Goal: Task Accomplishment & Management: Use online tool/utility

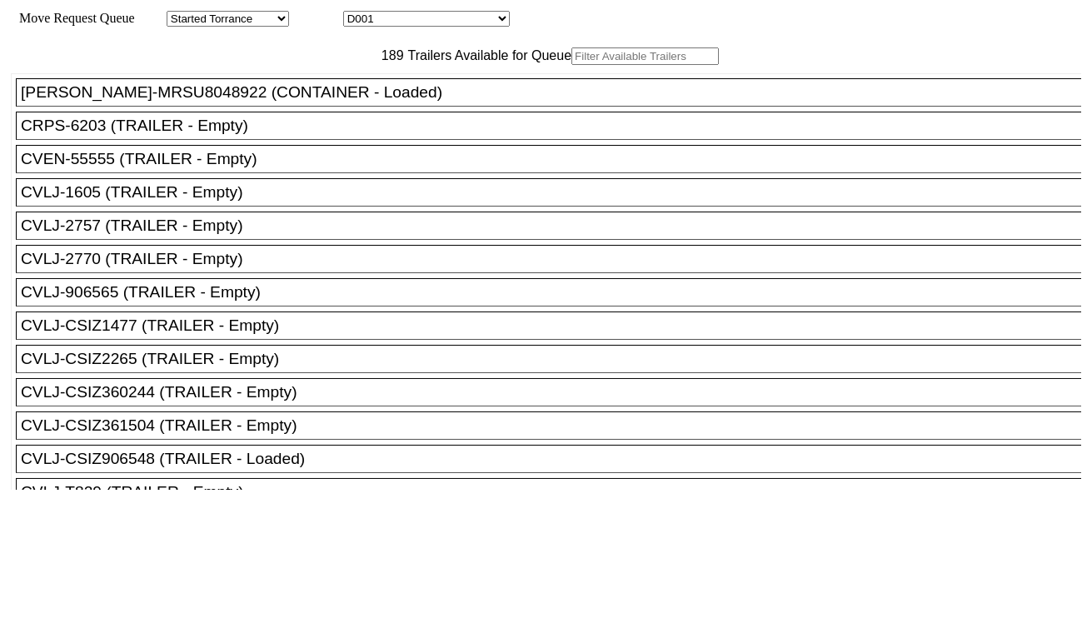
click at [418, 15] on select "D001 D002 D003 D004 D005 D006 D007 D008 D009 D010 D011 D012 D013 D014 D015 D016…" at bounding box center [426, 19] width 167 height 16
select select "3247"
click at [358, 13] on select "D001 D002 D003 D004 D005 D006 D007 D008 D009 D010 D011 D012 D013 D014 D015 D016…" at bounding box center [426, 19] width 167 height 16
click at [571, 65] on input "text" at bounding box center [644, 55] width 147 height 17
paste input "CMAU8464281"
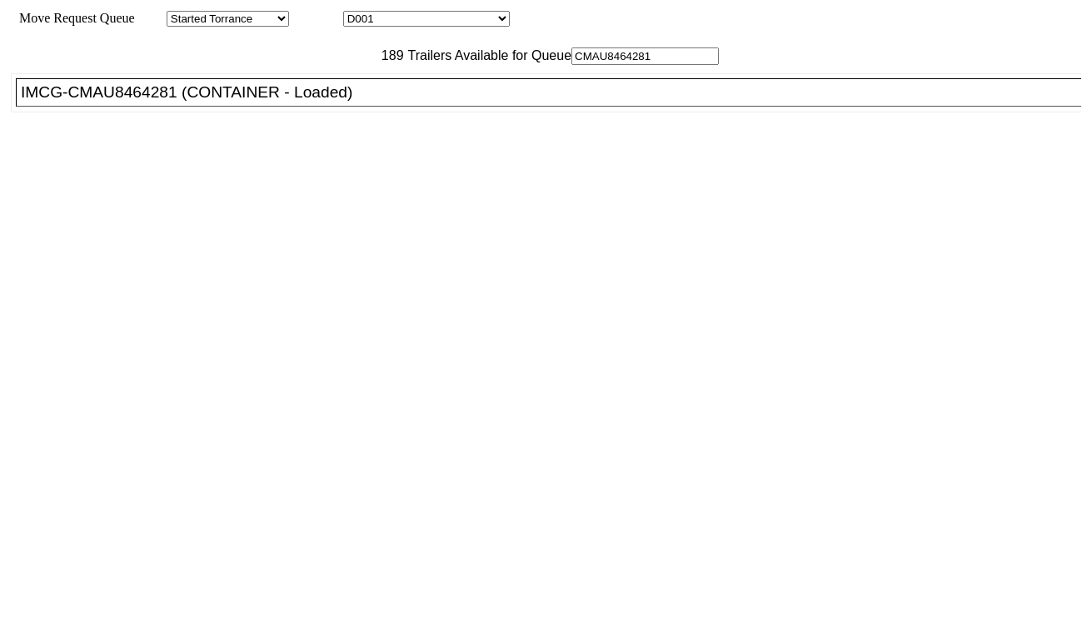
type input "CMAU8464281"
click at [306, 102] on div "IMCG-CMAU8464281 (CONTAINER - Loaded)" at bounding box center [556, 92] width 1070 height 18
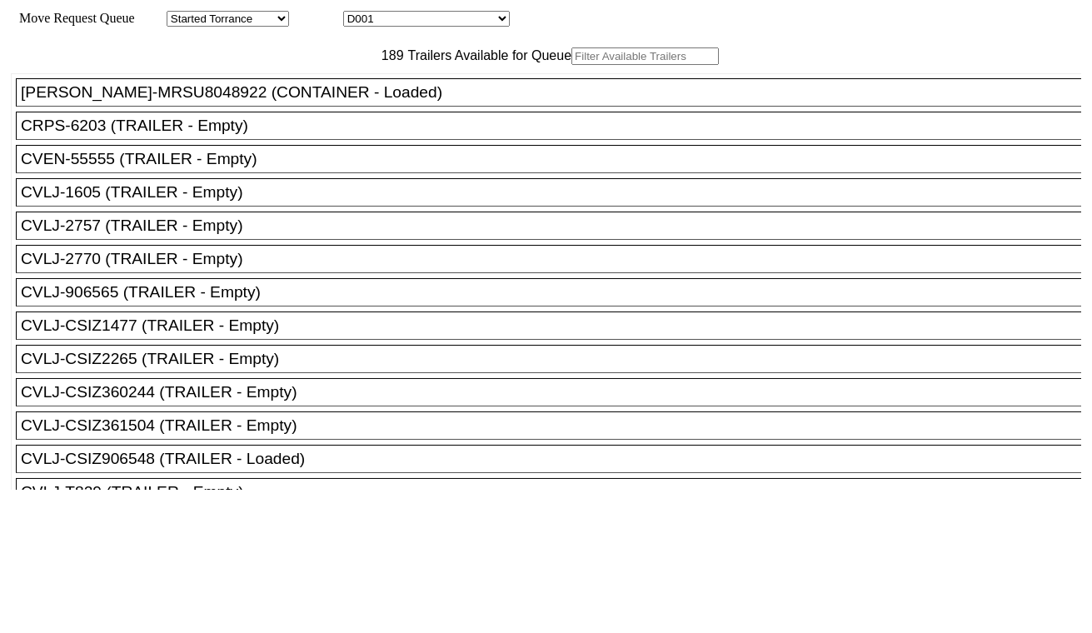
click at [463, 21] on select "D001 D002 D003 D004 D005 D006 D007 D008 D009 D010 D011 D012 D013 D014 D015 D016…" at bounding box center [426, 19] width 167 height 16
select select "3248"
click at [358, 13] on select "D001 D002 D003 D004 D005 D006 D007 D008 D009 D010 D011 D012 D013 D014 D015 D016…" at bounding box center [426, 19] width 167 height 16
click at [571, 65] on input "text" at bounding box center [644, 55] width 147 height 17
paste input "GAOU6174443"
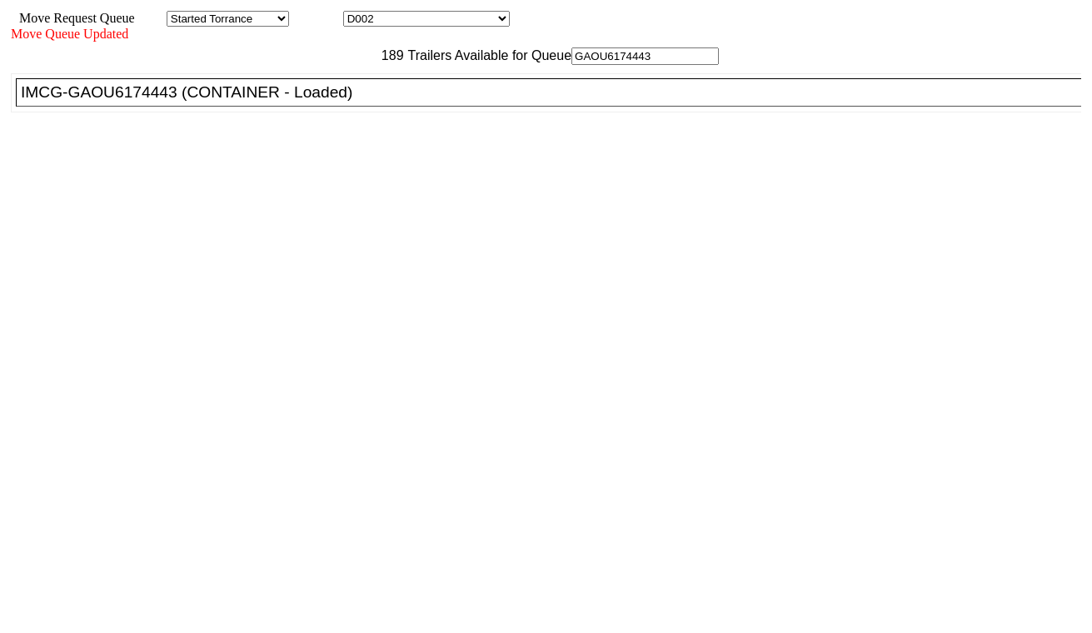
type input "GAOU6174443"
click at [318, 112] on ul "ANSH-MRSU8048922 (CONTAINER - Loaded) CRPS-6203 (TRAILER - Empty) CVEN-55555 (T…" at bounding box center [547, 92] width 1072 height 39
click at [321, 102] on div "IMCG-GAOU6174443 (CONTAINER - Loaded)" at bounding box center [556, 92] width 1070 height 18
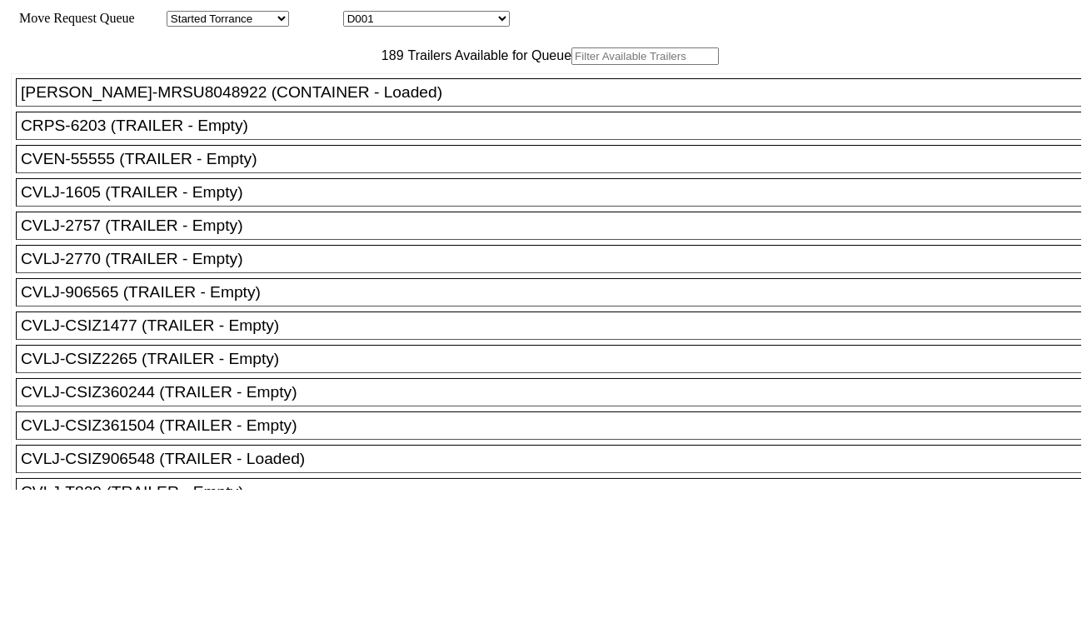
click at [402, 17] on select "D001 D002 D003 D004 D005 D006 D007 D008 D009 D010 D011 D012 D013 D014 D015 D016…" at bounding box center [426, 19] width 167 height 16
select select "3249"
click at [358, 13] on select "D001 D002 D003 D004 D005 D006 D007 D008 D009 D010 D011 D012 D013 D014 D015 D016…" at bounding box center [426, 19] width 167 height 16
click at [571, 65] on input "text" at bounding box center [644, 55] width 147 height 17
paste input "CAIU4117609"
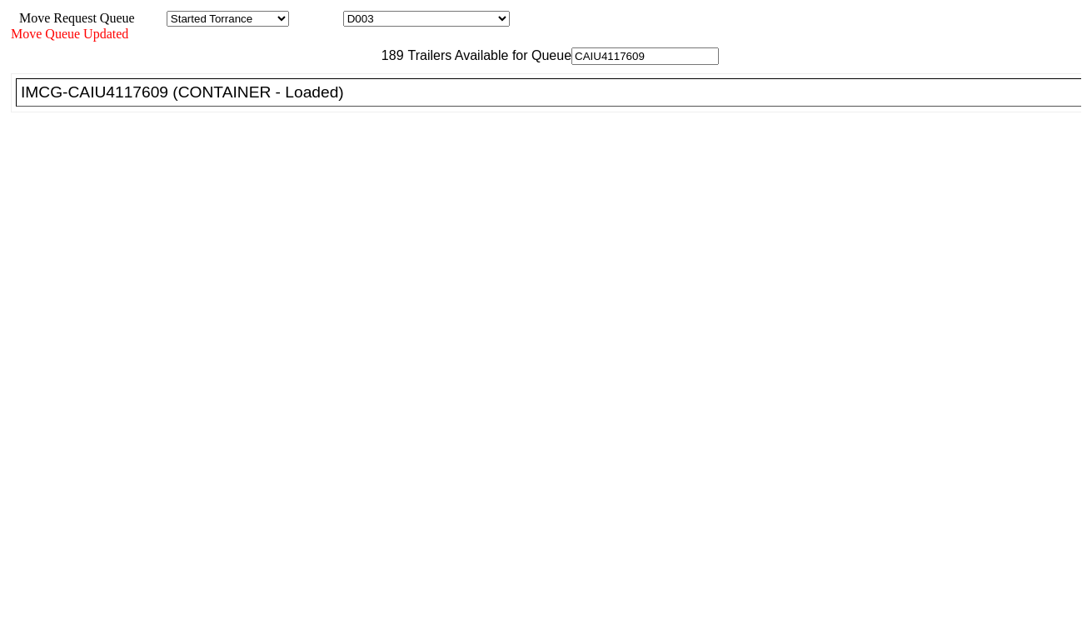
type input "CAIU4117609"
click at [336, 102] on div "IMCG-CAIU4117609 (CONTAINER - Loaded)" at bounding box center [556, 92] width 1070 height 18
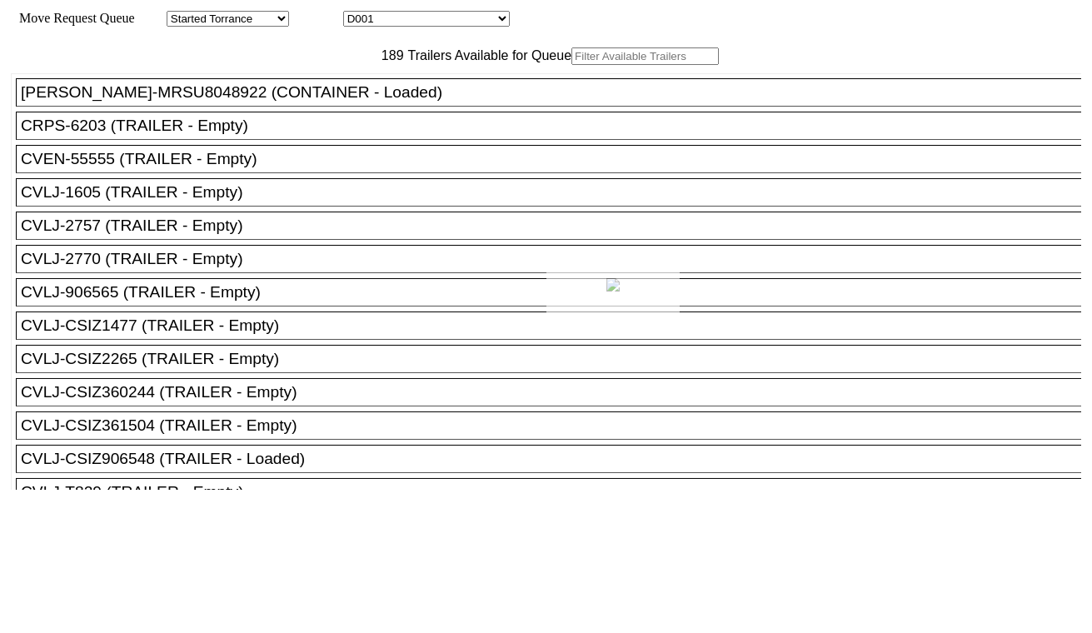
click at [437, 17] on div at bounding box center [546, 316] width 1092 height 633
click at [437, 17] on select "D001 D002 D003 D004 D005 D006 D007 D008 D009 D010 D011 D012 D013 D014 D015 D016…" at bounding box center [426, 19] width 167 height 16
select select "3250"
click at [358, 13] on select "D001 D002 D003 D004 D005 D006 D007 D008 D009 D010 D011 D012 D013 D014 D015 D016…" at bounding box center [426, 19] width 167 height 16
click at [571, 65] on input "text" at bounding box center [644, 55] width 147 height 17
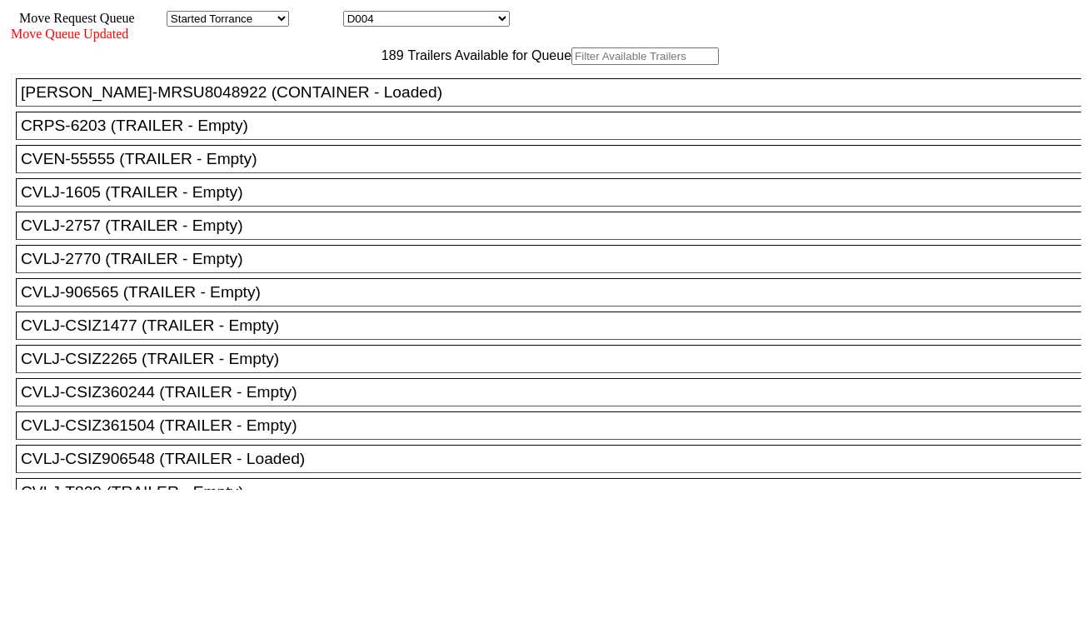
paste input "HLBU3279043"
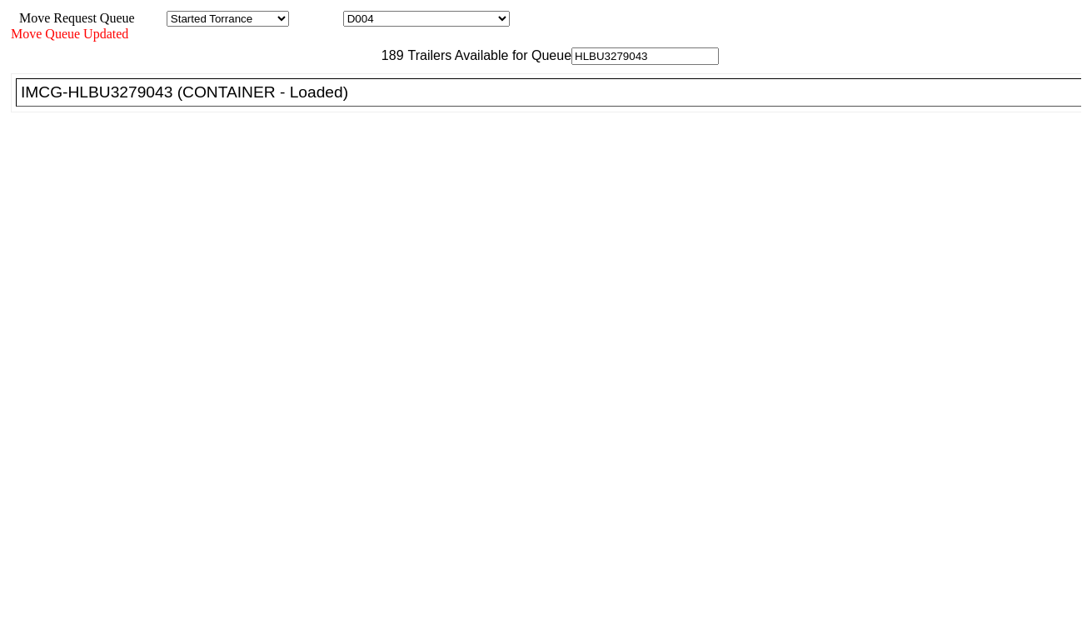
type input "HLBU3279043"
click at [342, 102] on div "IMCG-HLBU3279043 (CONTAINER - Loaded)" at bounding box center [556, 92] width 1070 height 18
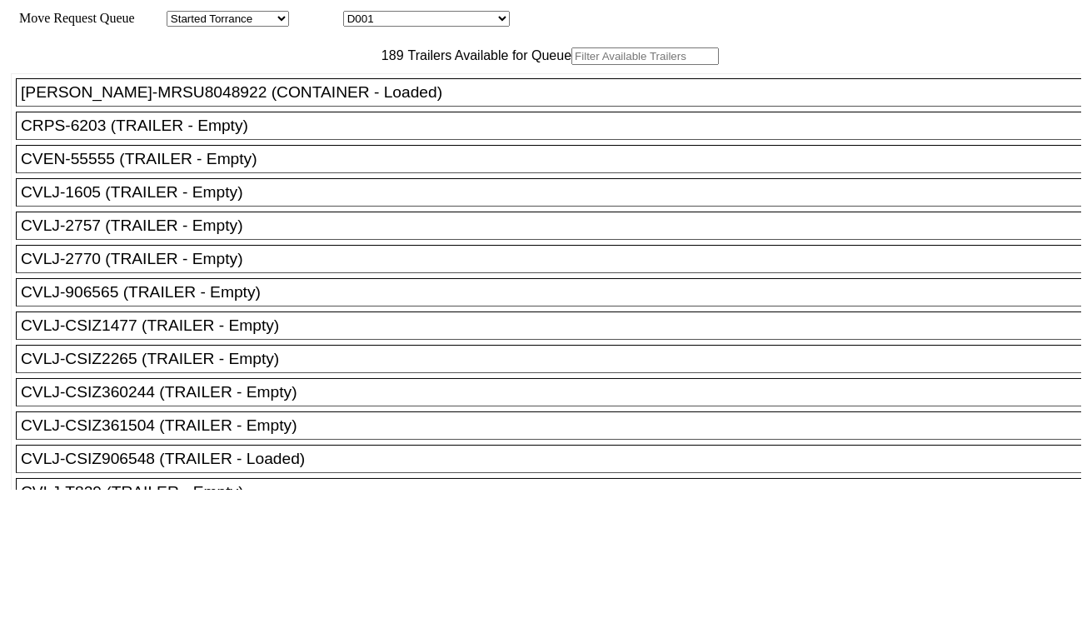
click at [571, 65] on input "text" at bounding box center [644, 55] width 147 height 17
paste input "GCXU6006267"
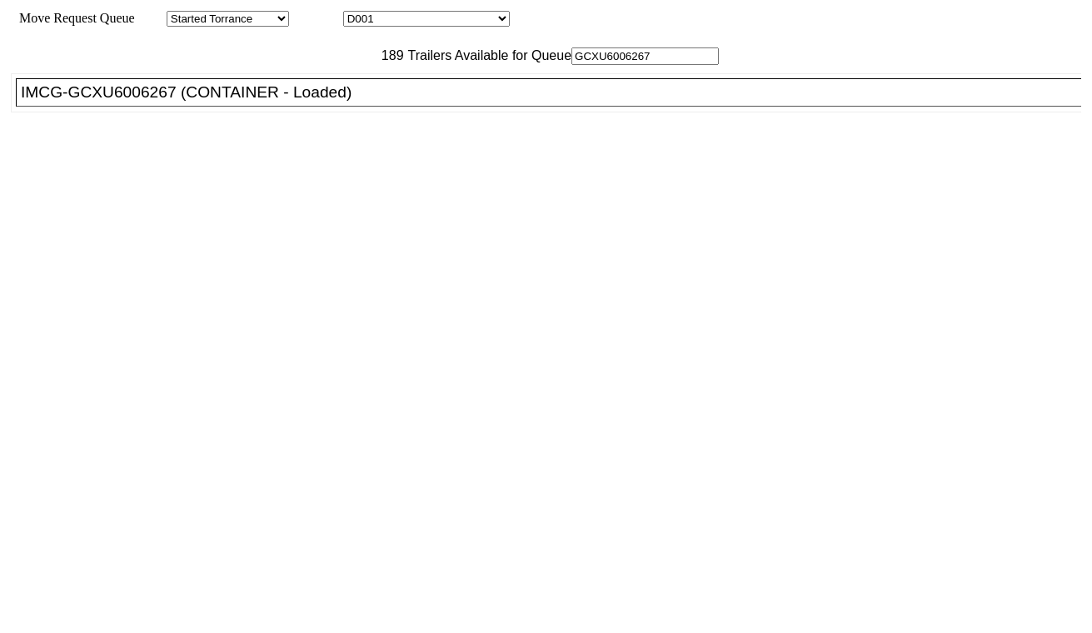
type input "GCXU6006267"
click at [311, 102] on div "IMCG-GCXU6006267 (CONTAINER - Loaded)" at bounding box center [556, 92] width 1070 height 18
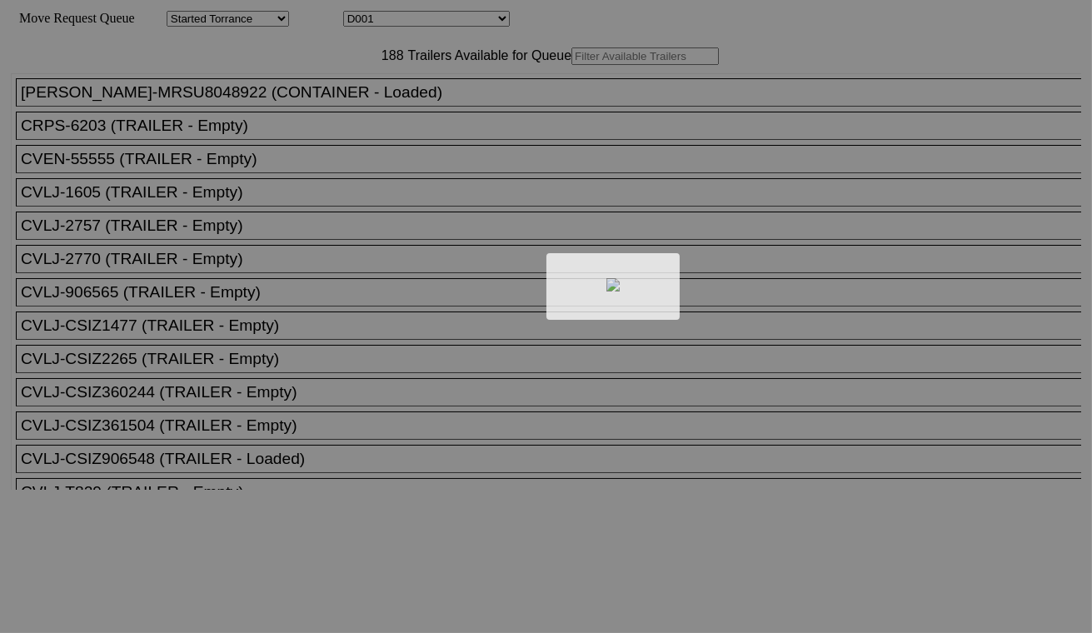
click at [418, 19] on div at bounding box center [546, 316] width 1092 height 633
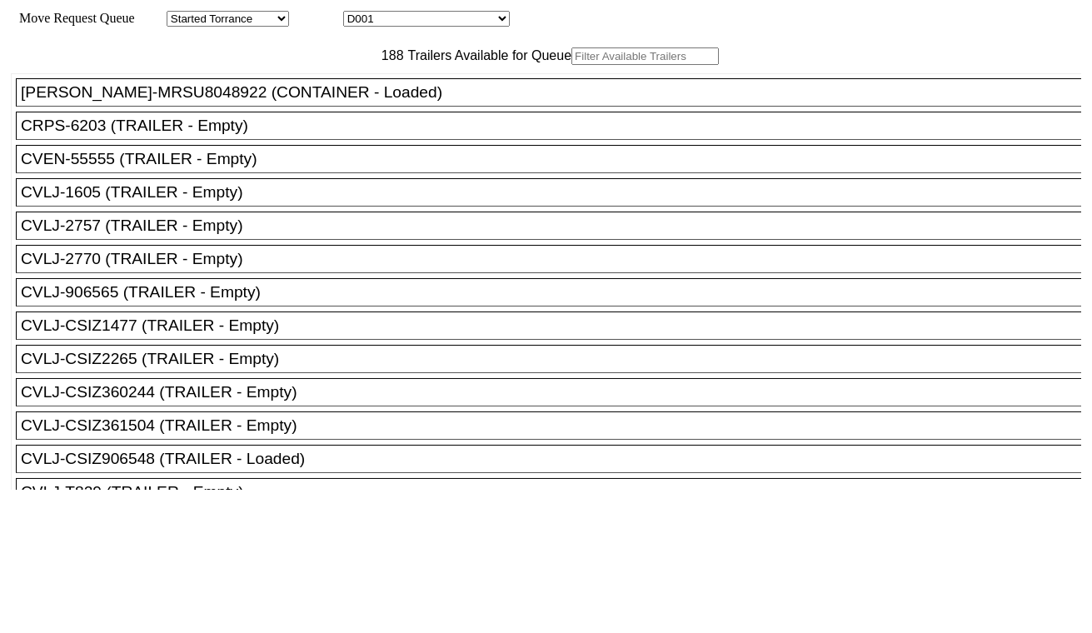
click at [420, 19] on select "D001 D002 D003 D004 D005 D006 D007 D008 D009 D010 D011 D012 D013 D014 D015 D016…" at bounding box center [426, 19] width 167 height 16
select select "3253"
click at [358, 13] on select "D001 D002 D003 D004 D005 D006 D007 D008 D009 D010 D011 D012 D013 D014 D015 D016…" at bounding box center [426, 19] width 167 height 16
click at [571, 65] on input "text" at bounding box center [644, 55] width 147 height 17
paste input "MAGU5498760"
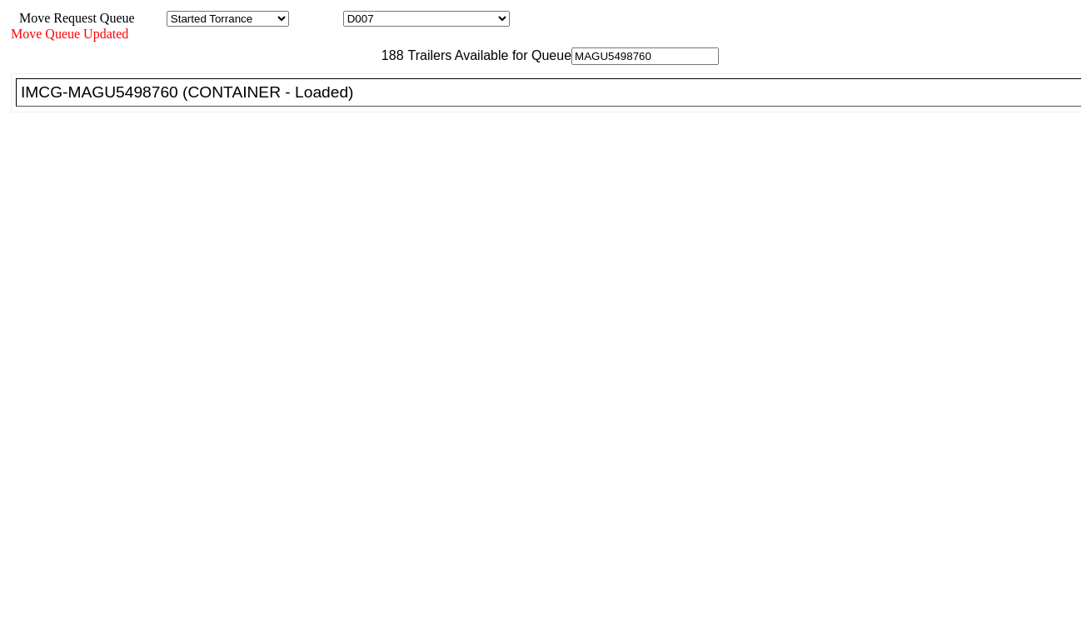
type input "MAGU5498760"
click at [350, 102] on div "IMCG-MAGU5498760 (CONTAINER - Loaded)" at bounding box center [556, 92] width 1070 height 18
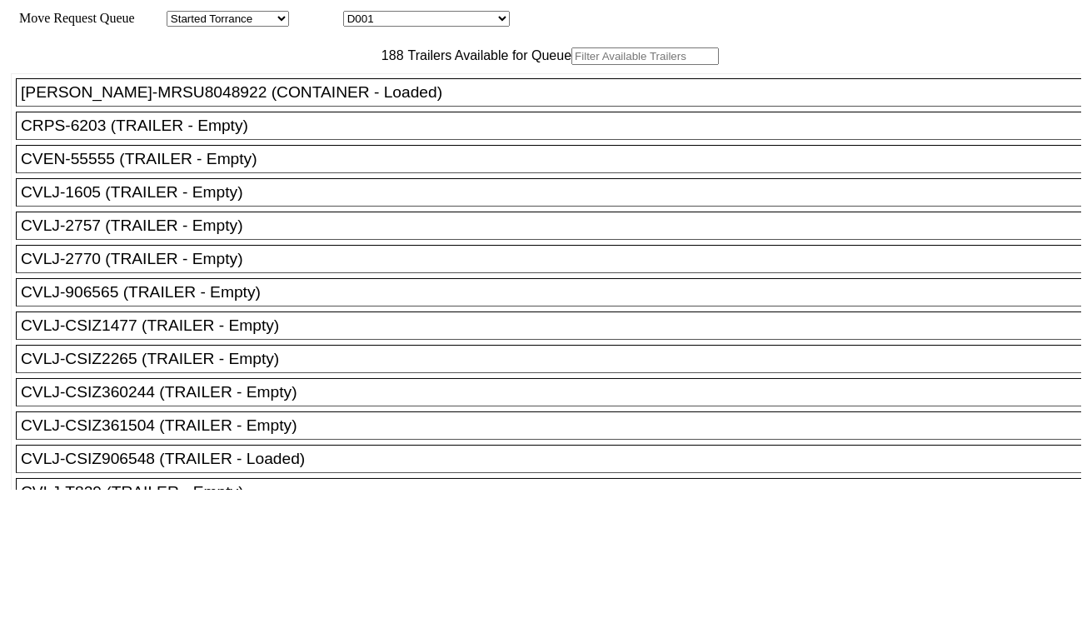
click at [406, 12] on div "Move Request Queue Area Started Torrance Lost Torrance Appt Torrance Bobtail B1…" at bounding box center [546, 19] width 1070 height 16
click at [406, 19] on select "D001 D002 D003 D004 D005 D006 D007 D008 D009 D010 D011 D012 D013 D014 D015 D016…" at bounding box center [426, 19] width 167 height 16
select select "3254"
click at [358, 13] on select "D001 D002 D003 D004 D005 D006 D007 D008 D009 D010 D011 D012 D013 D014 D015 D016…" at bounding box center [426, 19] width 167 height 16
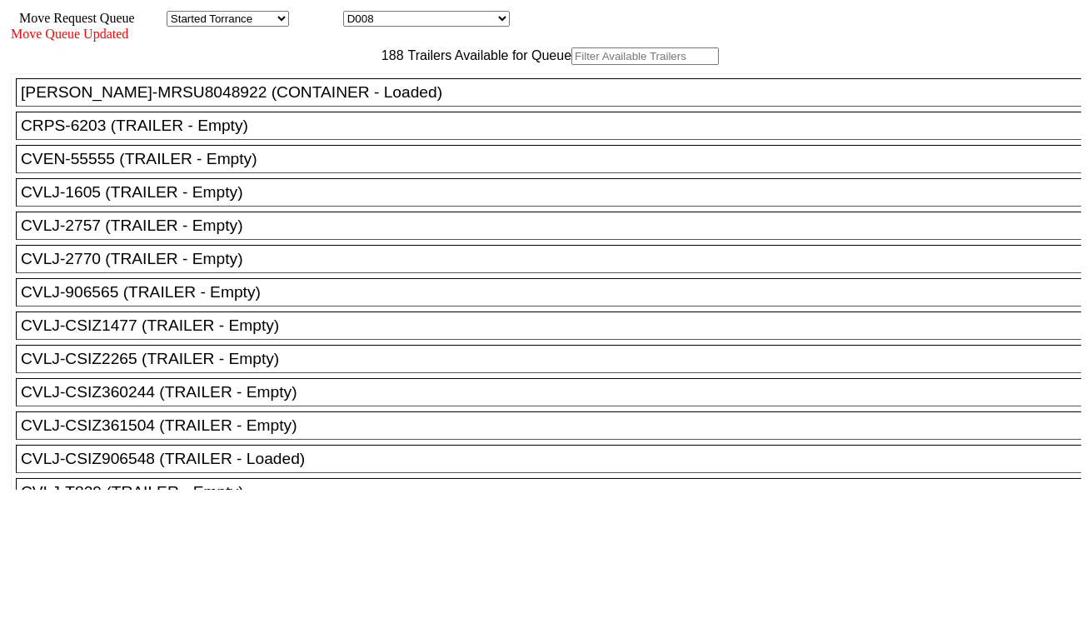
click at [571, 65] on input "text" at bounding box center [644, 55] width 147 height 17
paste input "MSCU4333310"
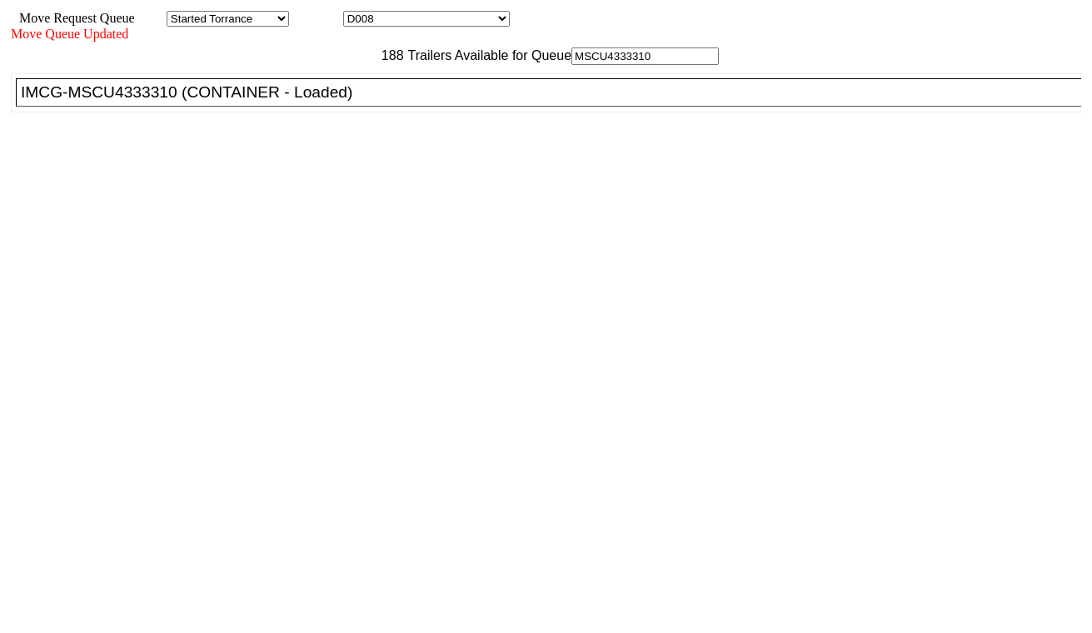
type input "MSCU4333310"
click at [351, 102] on div "IMCG-MSCU4333310 (CONTAINER - Loaded)" at bounding box center [556, 92] width 1070 height 18
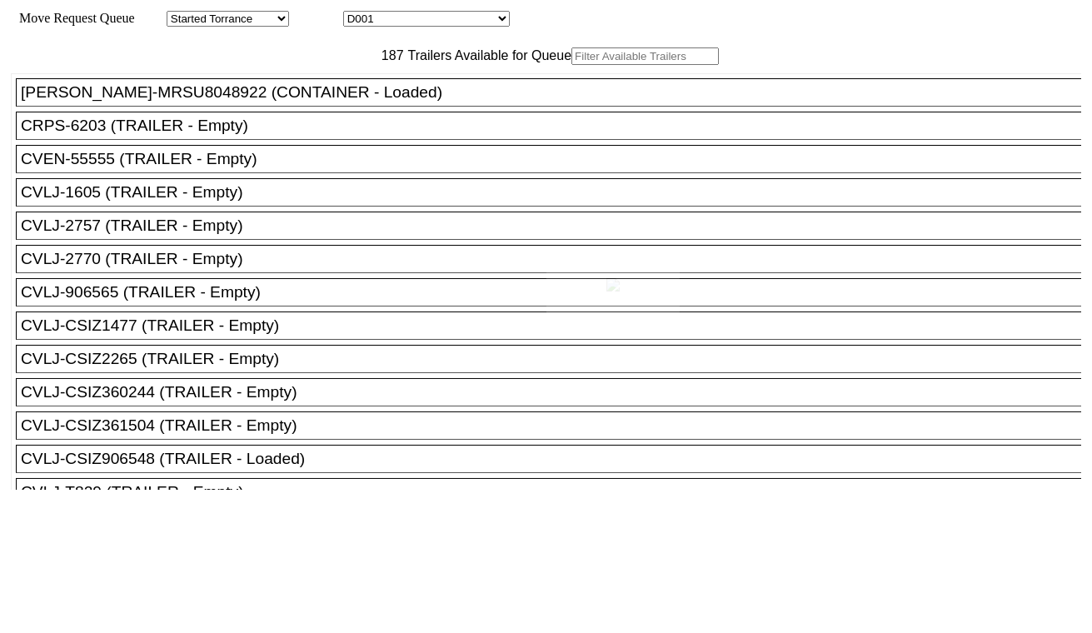
click at [412, 21] on div at bounding box center [546, 316] width 1092 height 633
click at [409, 22] on select "D001 D002 D003 D004 D005 D006 D007 D008 D009 D010 D011 D012 D013 D014 D015 D016…" at bounding box center [426, 19] width 167 height 16
select select "3255"
click at [358, 13] on select "D001 D002 D003 D004 D005 D006 D007 D008 D009 D010 D011 D012 D013 D014 D015 D016…" at bounding box center [426, 19] width 167 height 16
click at [571, 65] on input "text" at bounding box center [644, 55] width 147 height 17
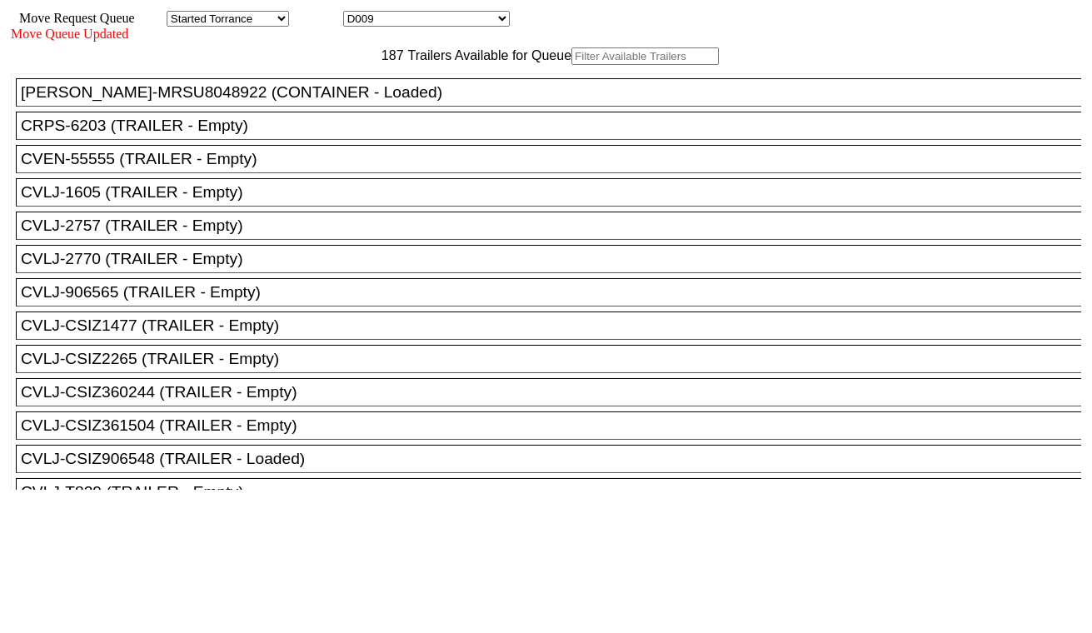
paste input "KOCU4450867"
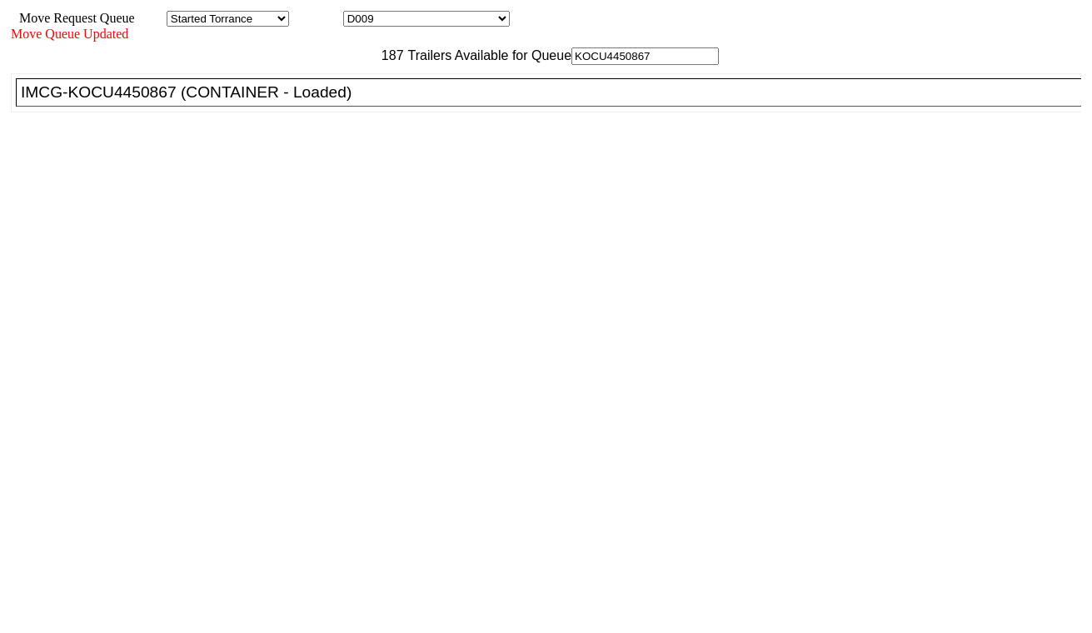
type input "KOCU4450867"
click at [336, 102] on div "IMCG-KOCU4450867 (CONTAINER - Loaded)" at bounding box center [556, 92] width 1070 height 18
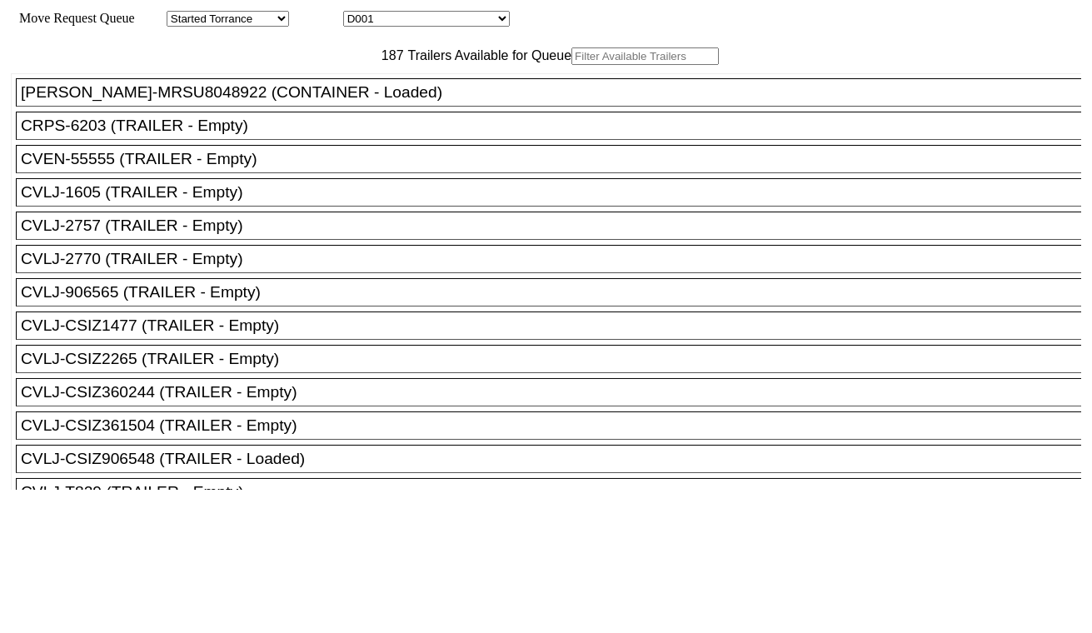
click at [401, 26] on select "D001 D002 D003 D004 D005 D006 D007 D008 D009 D010 D011 D012 D013 D014 D015 D016…" at bounding box center [426, 19] width 167 height 16
select select "3256"
click at [358, 13] on select "D001 D002 D003 D004 D005 D006 D007 D008 D009 D010 D011 D012 D013 D014 D015 D016…" at bounding box center [426, 19] width 167 height 16
click at [571, 65] on input "text" at bounding box center [644, 55] width 147 height 17
paste input "HAMU4639648"
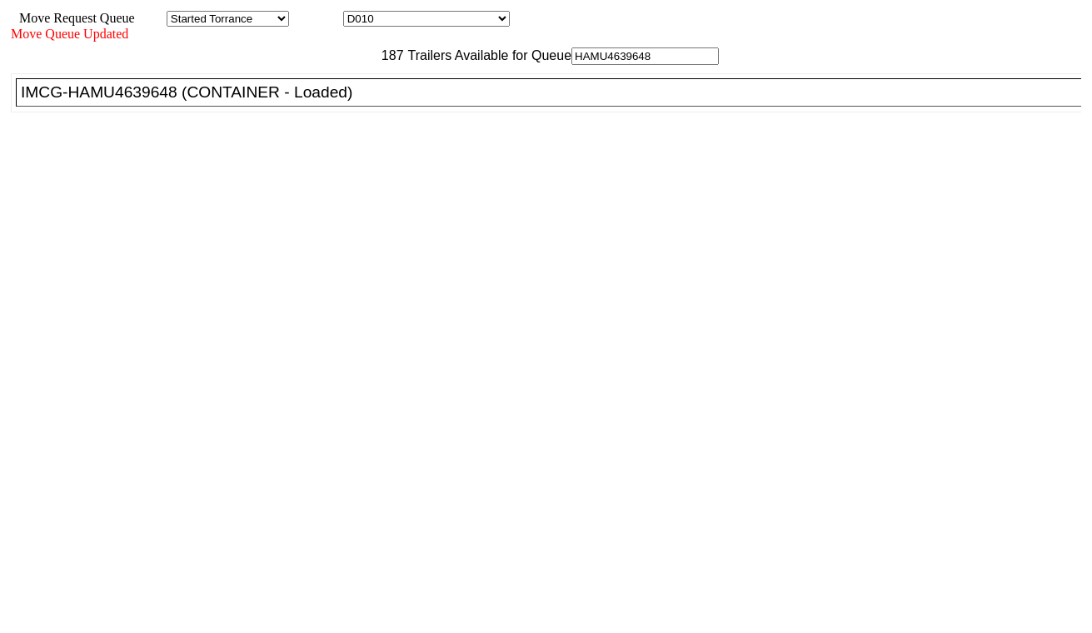
type input "HAMU4639648"
click at [345, 102] on div "IMCG-HAMU4639648 (CONTAINER - Loaded)" at bounding box center [556, 92] width 1070 height 18
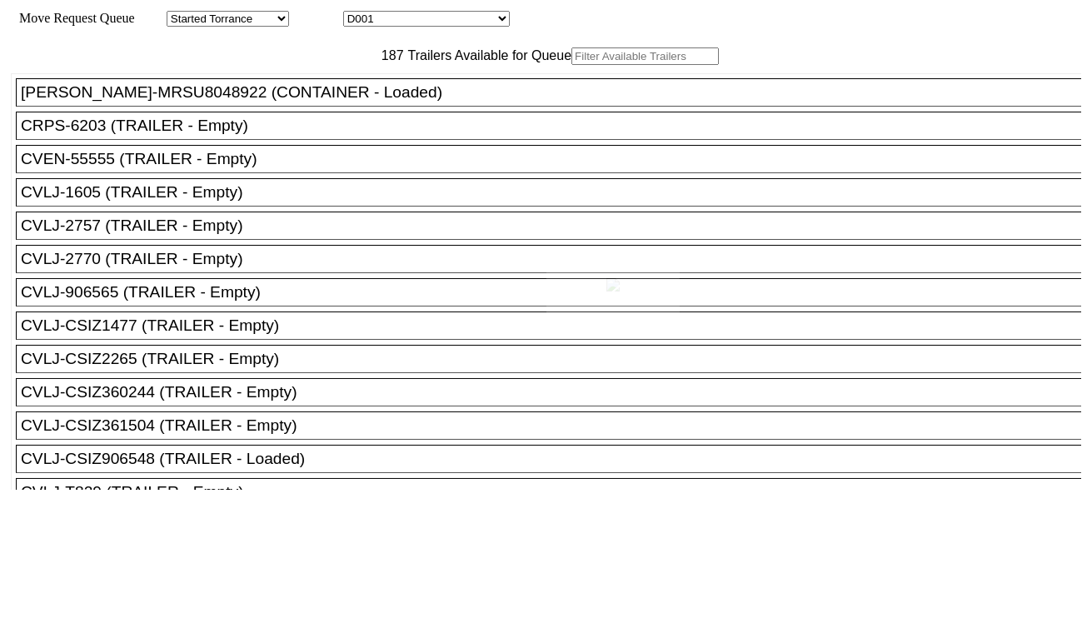
click at [412, 18] on select "D001 D002 D003 D004 D005 D006 D007 D008 D009 D010 D011 D012 D013 D014 D015 D016…" at bounding box center [426, 19] width 167 height 16
select select "3257"
click at [358, 13] on select "D001 D002 D003 D004 D005 D006 D007 D008 D009 D010 D011 D012 D013 D014 D015 D016…" at bounding box center [426, 19] width 167 height 16
click at [571, 65] on input "text" at bounding box center [644, 55] width 147 height 17
paste input "MRSU6975962"
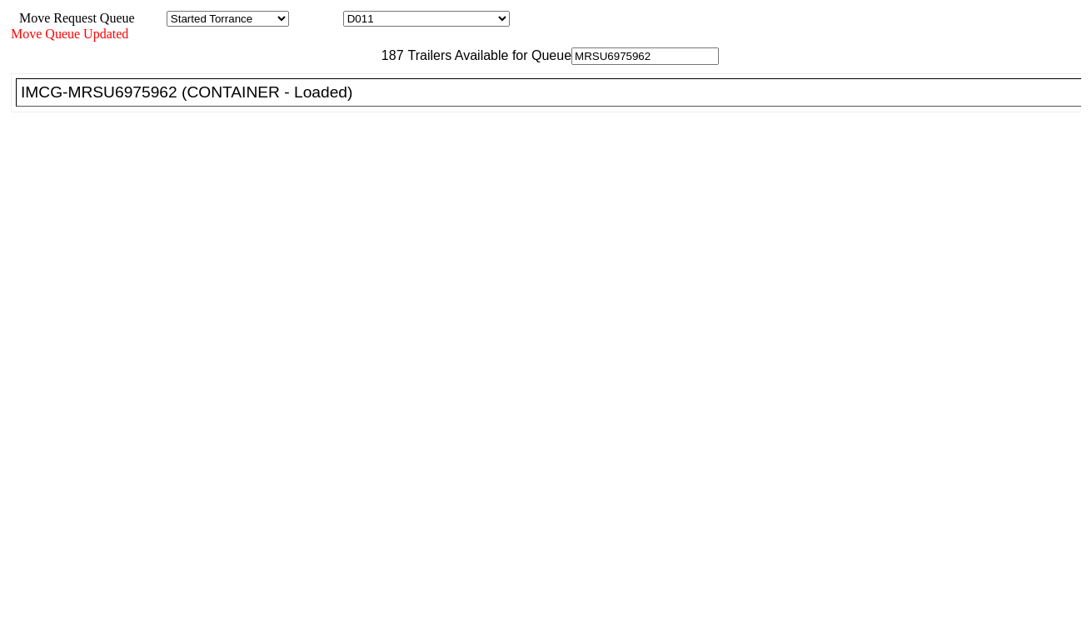
type input "MRSU6975962"
click at [352, 102] on div "IMCG-MRSU6975962 (CONTAINER - Loaded)" at bounding box center [556, 92] width 1070 height 18
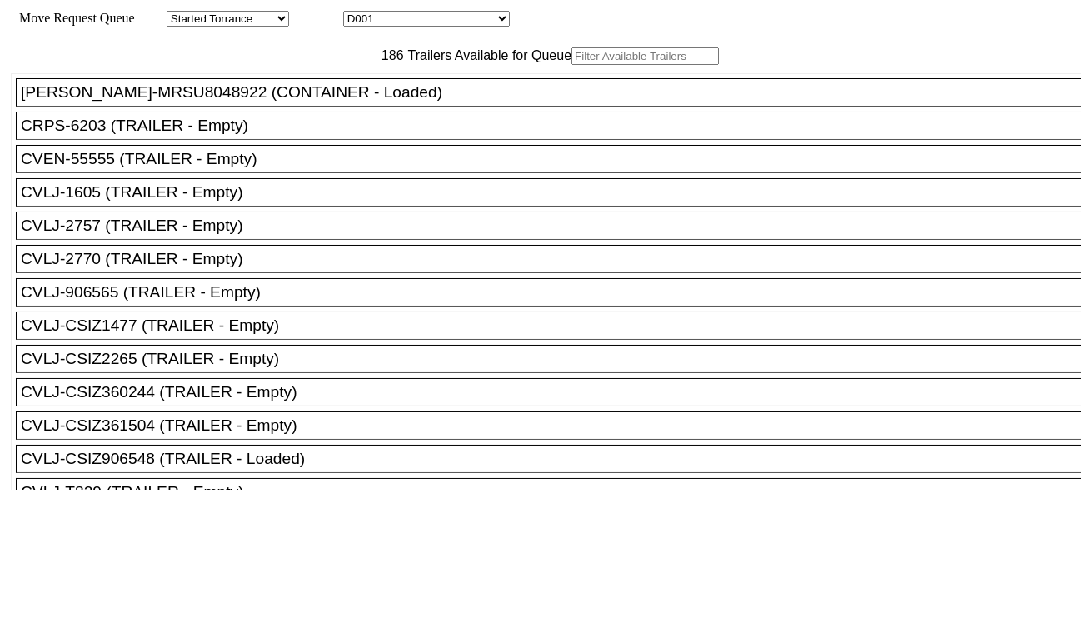
click at [435, 25] on select "D001 D002 D003 D004 D005 D006 D007 D008 D009 D010 D011 D012 D013 D014 D015 D016…" at bounding box center [426, 19] width 167 height 16
select select "3258"
click at [358, 13] on select "D001 D002 D003 D004 D005 D006 D007 D008 D009 D010 D011 D012 D013 D014 D015 D016…" at bounding box center [426, 19] width 167 height 16
click at [571, 65] on input "text" at bounding box center [644, 55] width 147 height 17
paste input "FFAU1667557"
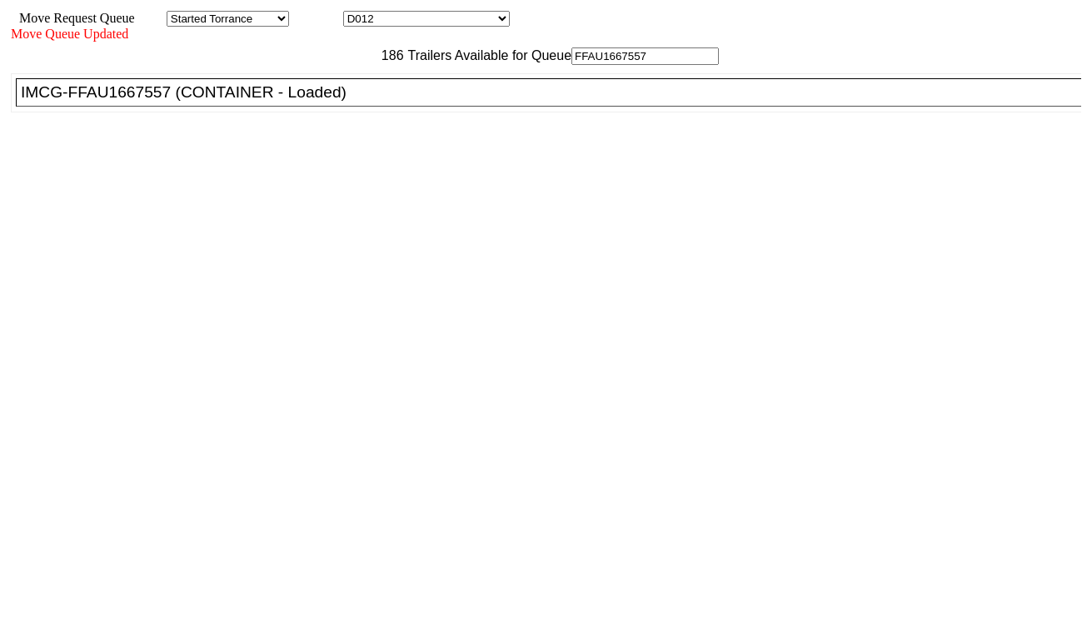
type input "FFAU1667557"
click at [346, 102] on div "IMCG-FFAU1667557 (CONTAINER - Loaded)" at bounding box center [556, 92] width 1070 height 18
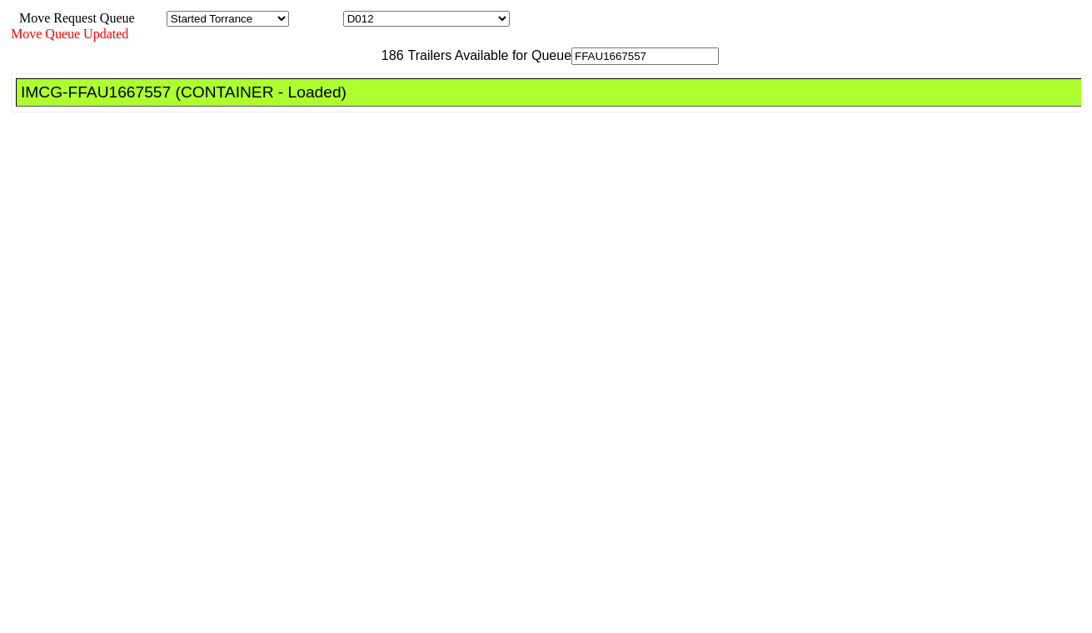
drag, startPoint x: 504, startPoint y: 214, endPoint x: 590, endPoint y: 280, distance: 108.1
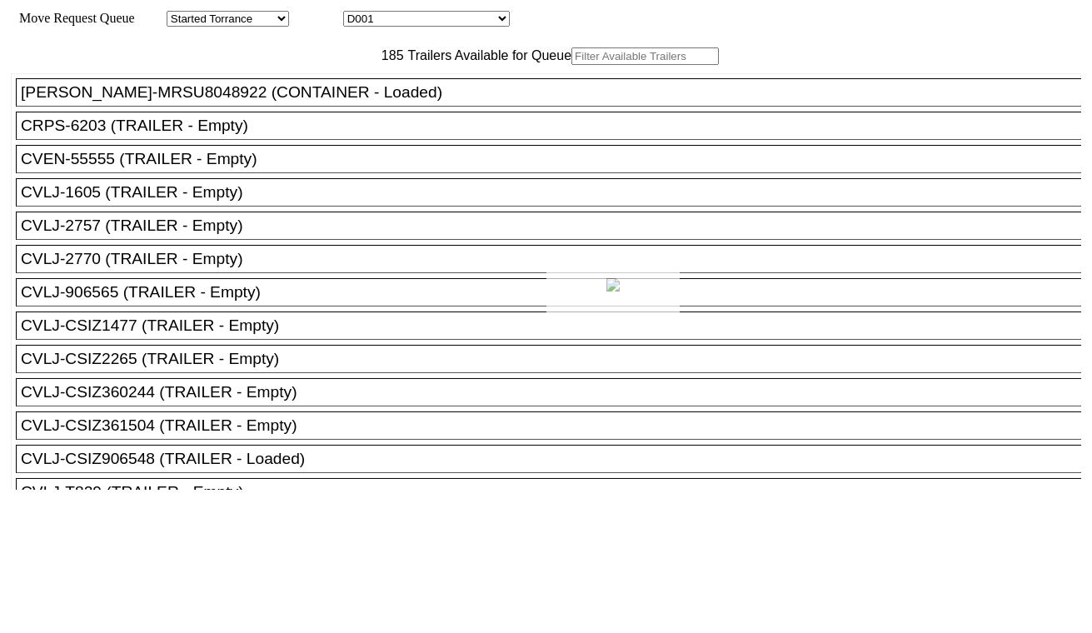
click at [460, 22] on div at bounding box center [546, 316] width 1092 height 633
click at [459, 23] on select "D001 D002 D003 D004 D005 D006 D007 D008 D009 D010 D011 D012 D013 D014 D015 D016…" at bounding box center [426, 19] width 167 height 16
select select "3259"
click at [358, 13] on select "D001 D002 D003 D004 D005 D006 D007 D008 D009 D010 D011 D012 D013 D014 D015 D016…" at bounding box center [426, 19] width 167 height 16
click at [571, 65] on input "text" at bounding box center [644, 55] width 147 height 17
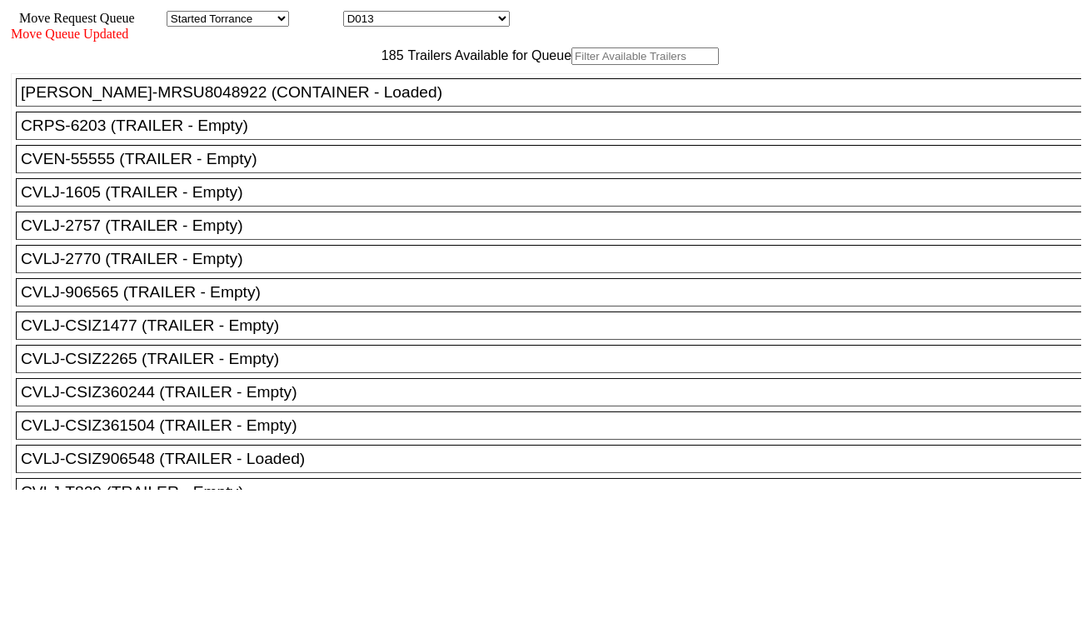
paste input "FFAU5171816"
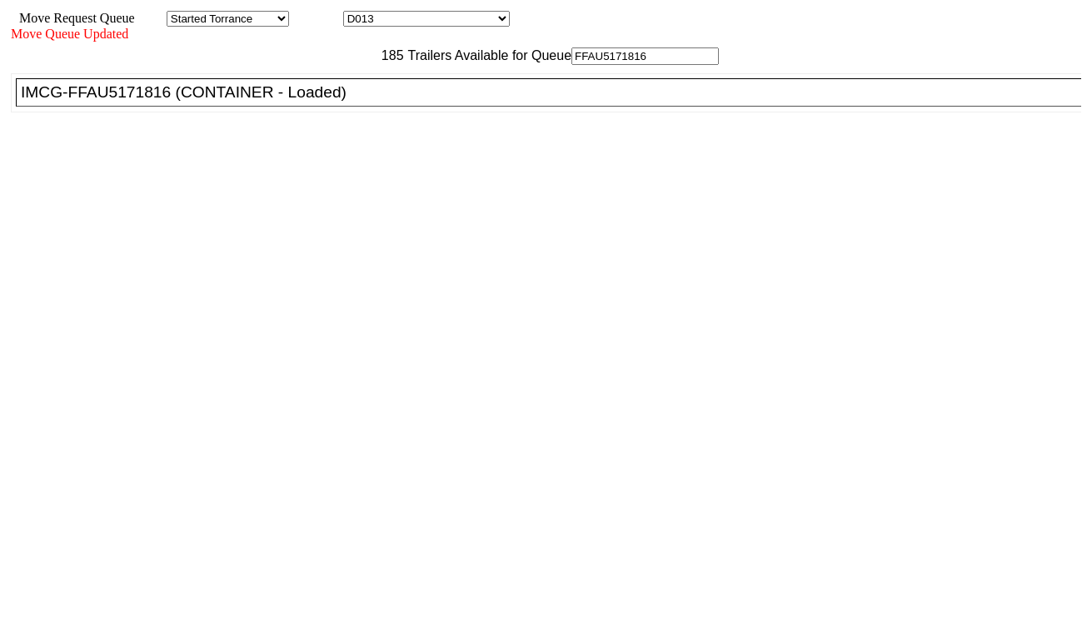
type input "FFAU5171816"
click at [336, 102] on div "IMCG-FFAU5171816 (CONTAINER - Loaded)" at bounding box center [556, 92] width 1070 height 18
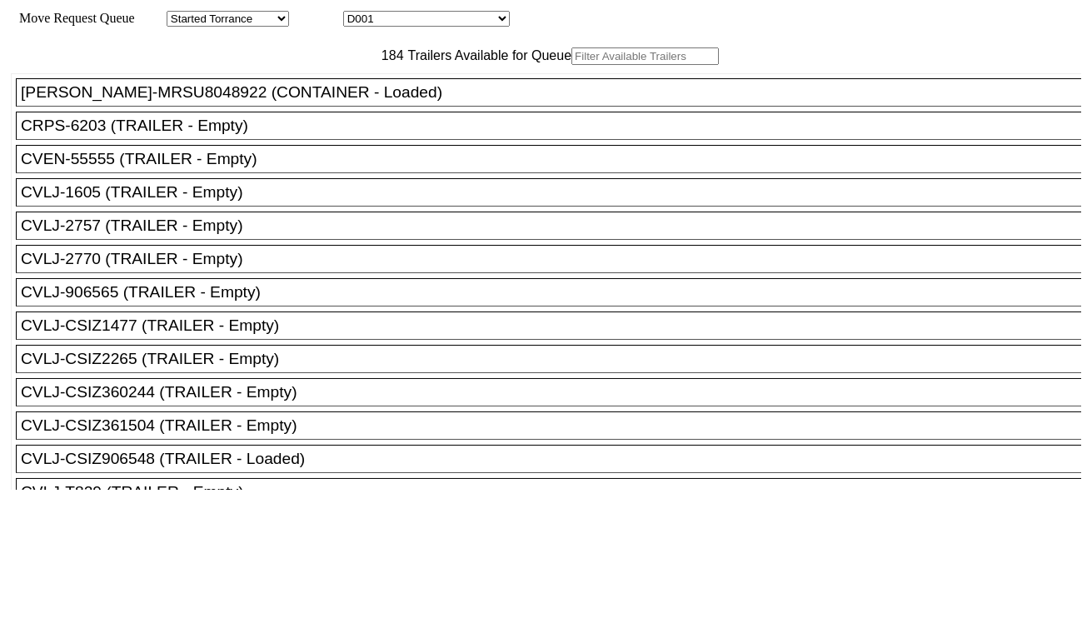
click at [455, 20] on select "D001 D002 D003 D004 D005 D006 D007 D008 D009 D010 D011 D012 D013 D014 D015 D016…" at bounding box center [426, 19] width 167 height 16
select select "3260"
click at [358, 13] on select "D001 D002 D003 D004 D005 D006 D007 D008 D009 D010 D011 D012 D013 D014 D015 D016…" at bounding box center [426, 19] width 167 height 16
click at [571, 65] on input "text" at bounding box center [644, 55] width 147 height 17
paste input "MRSU8247400"
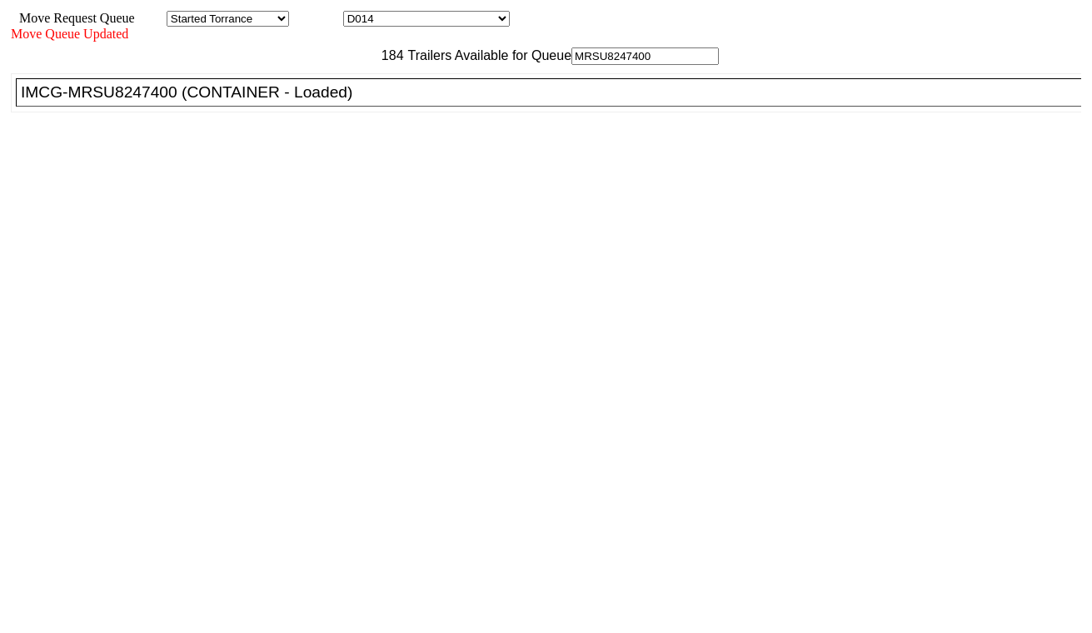
type input "MRSU8247400"
click at [338, 102] on div "IMCG-MRSU8247400 (CONTAINER - Loaded)" at bounding box center [556, 92] width 1070 height 18
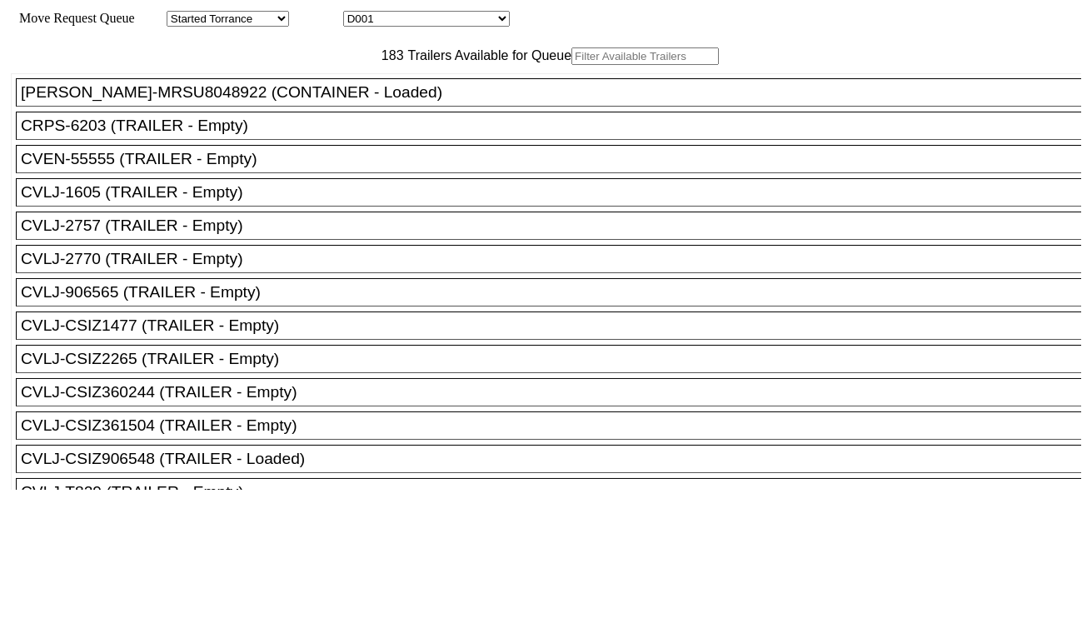
click at [420, 22] on select "D001 D002 D003 D004 D005 D006 D007 D008 D009 D010 D011 D012 D013 D014 D015 D016…" at bounding box center [426, 19] width 167 height 16
select select "3261"
click at [358, 13] on select "D001 D002 D003 D004 D005 D006 D007 D008 D009 D010 D011 D012 D013 D014 D015 D016…" at bounding box center [426, 19] width 167 height 16
click at [571, 65] on input "text" at bounding box center [644, 55] width 147 height 17
paste input "HLBU3277061"
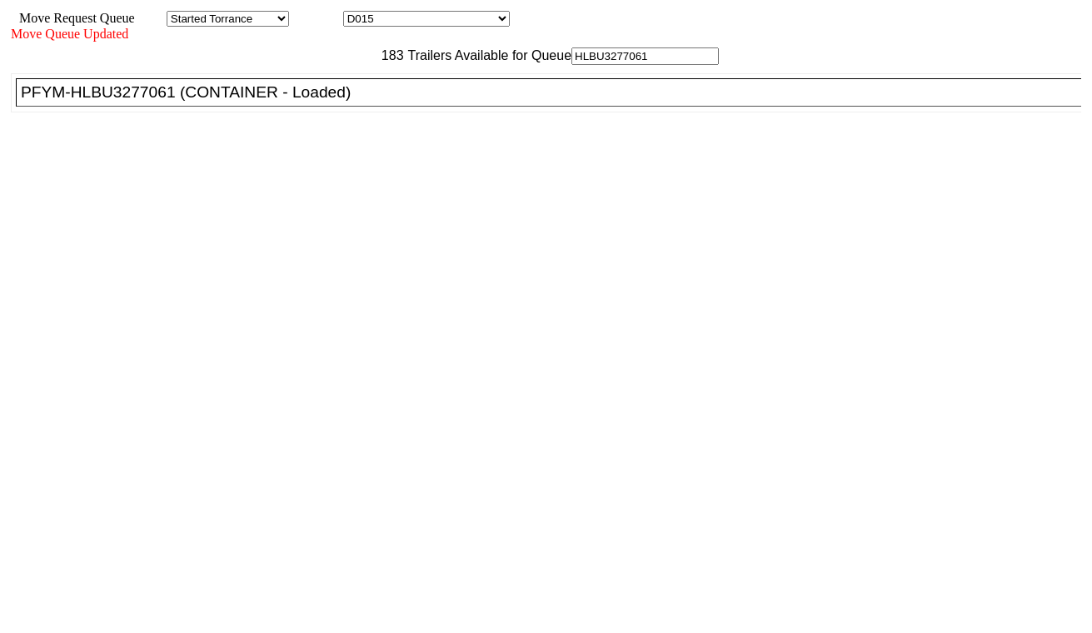
type input "HLBU3277061"
click at [327, 102] on div "PFYM-HLBU3277061 (CONTAINER - Loaded)" at bounding box center [556, 92] width 1070 height 18
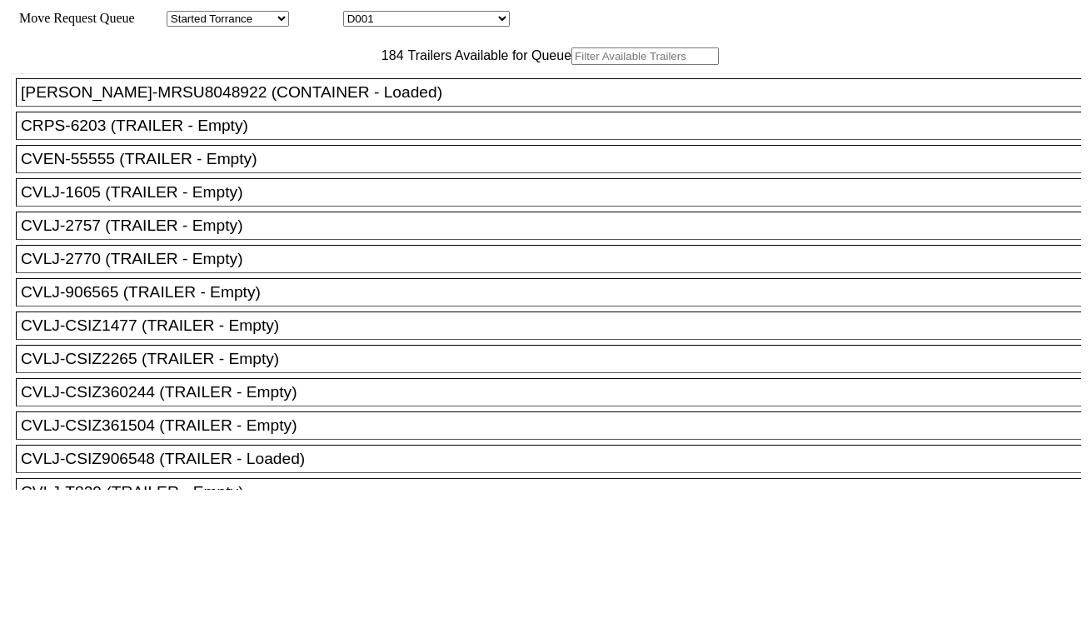
click at [410, 17] on select "D001 D002 D003 D004 D005 D006 D007 D008 D009 D010 D011 D012 D013 D014 D015 D016…" at bounding box center [426, 19] width 167 height 16
select select "3262"
click at [358, 13] on select "D001 D002 D003 D004 D005 D006 D007 D008 D009 D010 D011 D012 D013 D014 D015 D016…" at bounding box center [426, 19] width 167 height 16
click at [571, 65] on input "text" at bounding box center [644, 55] width 147 height 17
paste input "MRSU7152824"
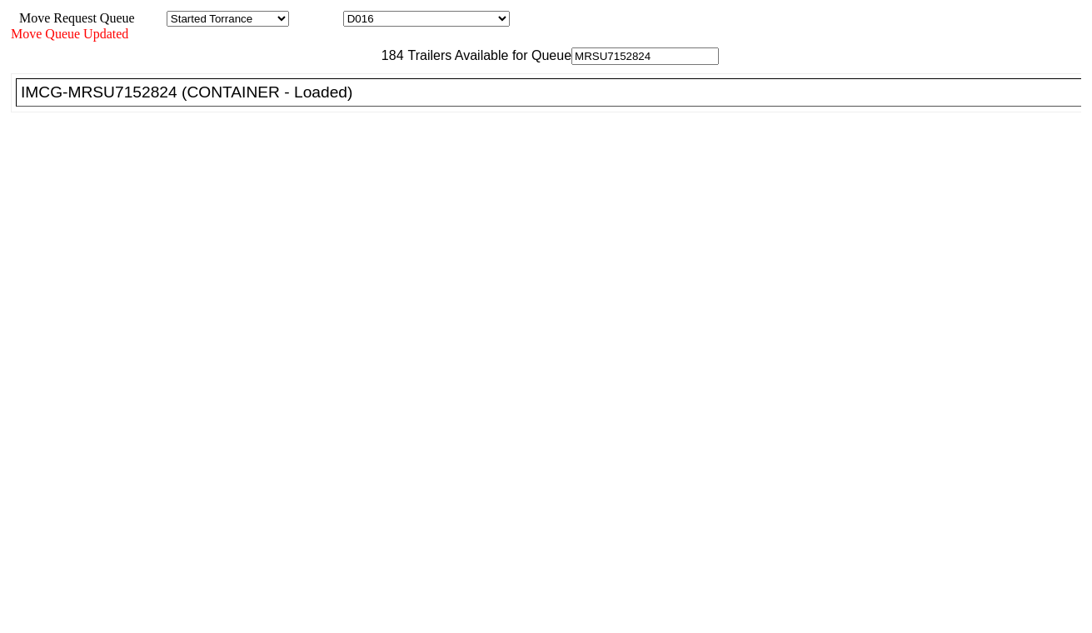
type input "MRSU7152824"
click at [331, 102] on div "IMCG-MRSU7152824 (CONTAINER - Loaded)" at bounding box center [556, 92] width 1070 height 18
